Goal: Navigation & Orientation: Find specific page/section

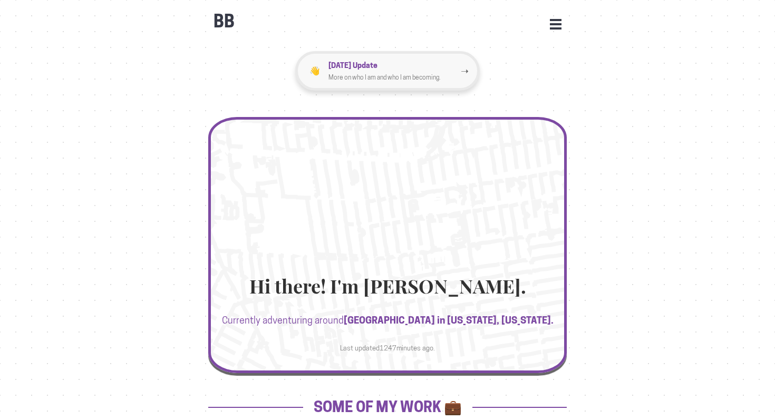
click at [416, 75] on p "More on who I am and who I am becoming." at bounding box center [394, 77] width 132 height 11
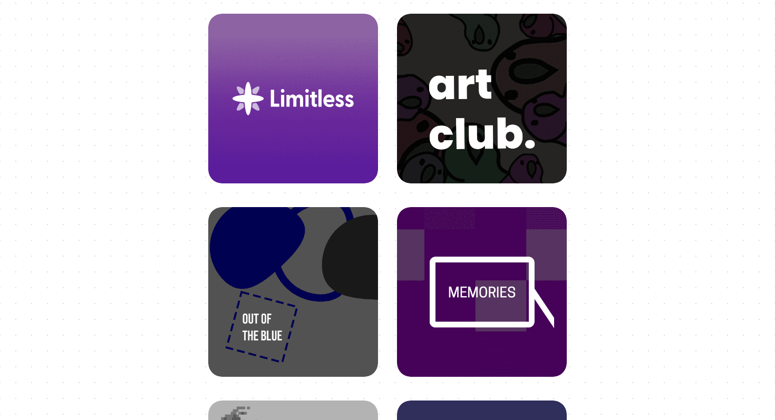
scroll to position [474, 0]
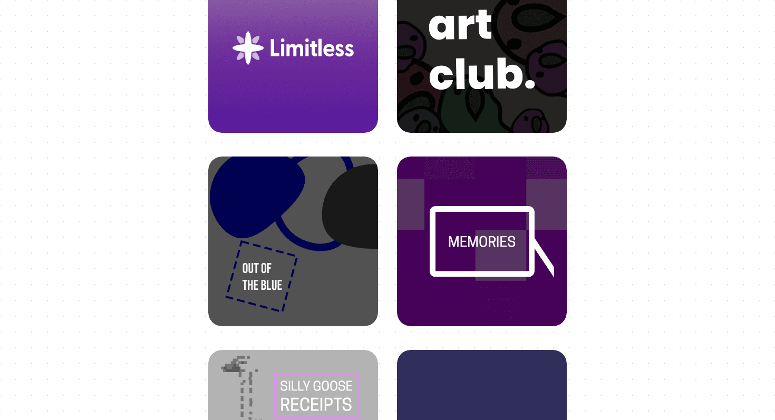
click at [472, 71] on img at bounding box center [481, 39] width 144 height 144
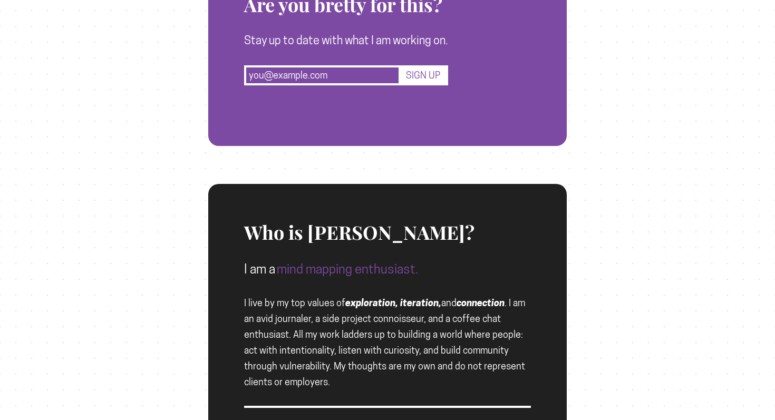
scroll to position [1115, 0]
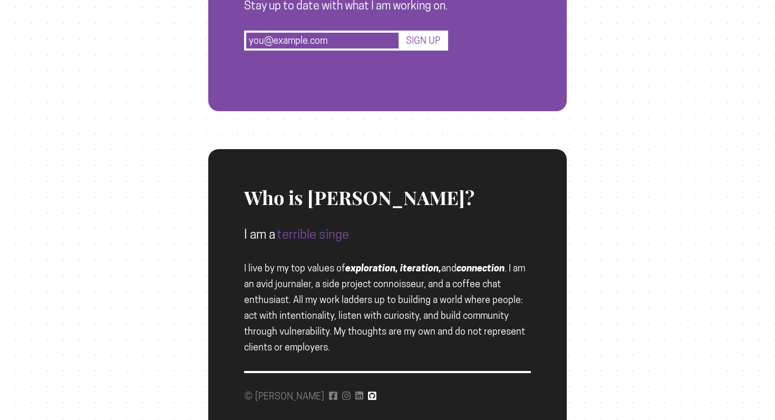
click at [368, 397] on icon at bounding box center [372, 395] width 8 height 8
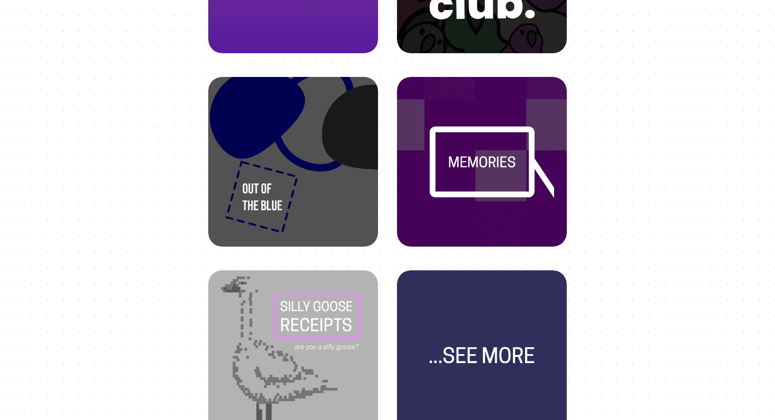
scroll to position [0, 0]
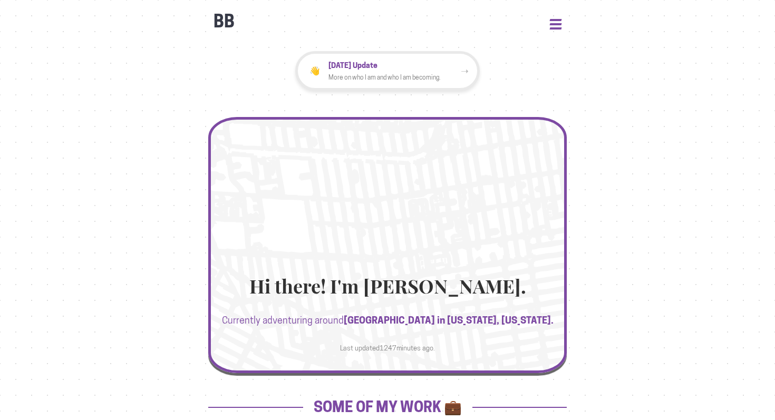
click at [554, 19] on button "Open Menu" at bounding box center [556, 23] width 12 height 9
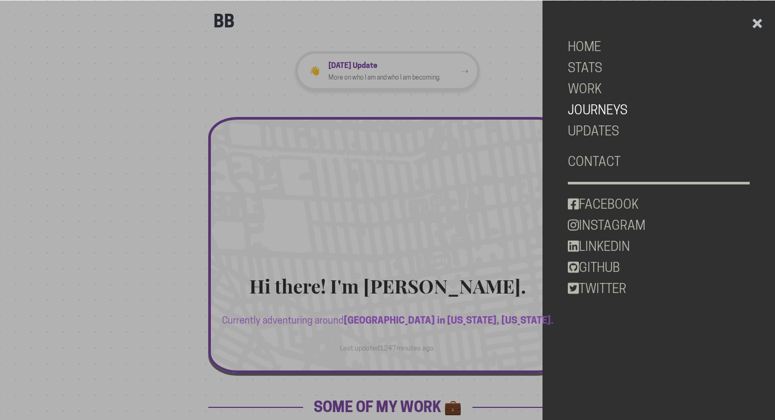
click at [581, 103] on link "JOURNEYS" at bounding box center [658, 110] width 182 height 21
click at [581, 127] on link "UPDATES" at bounding box center [658, 131] width 182 height 21
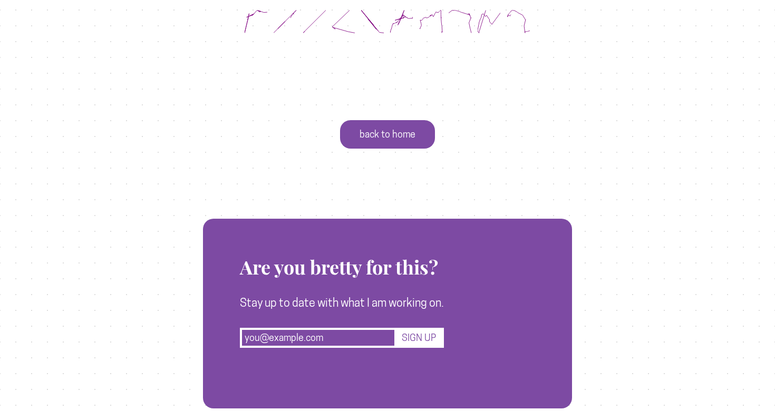
scroll to position [2235, 0]
